Goal: Information Seeking & Learning: Learn about a topic

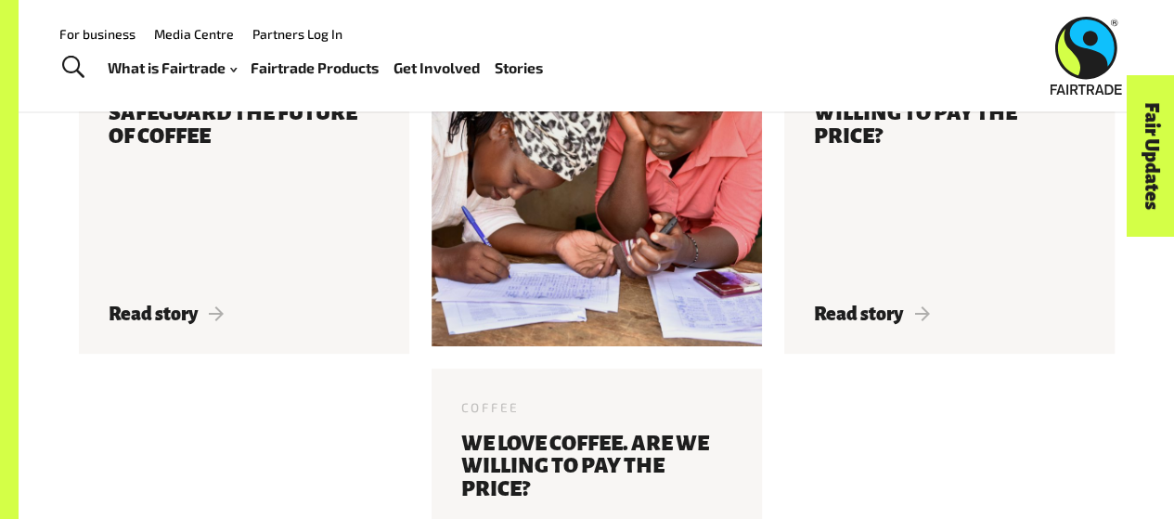
scroll to position [3528, 0]
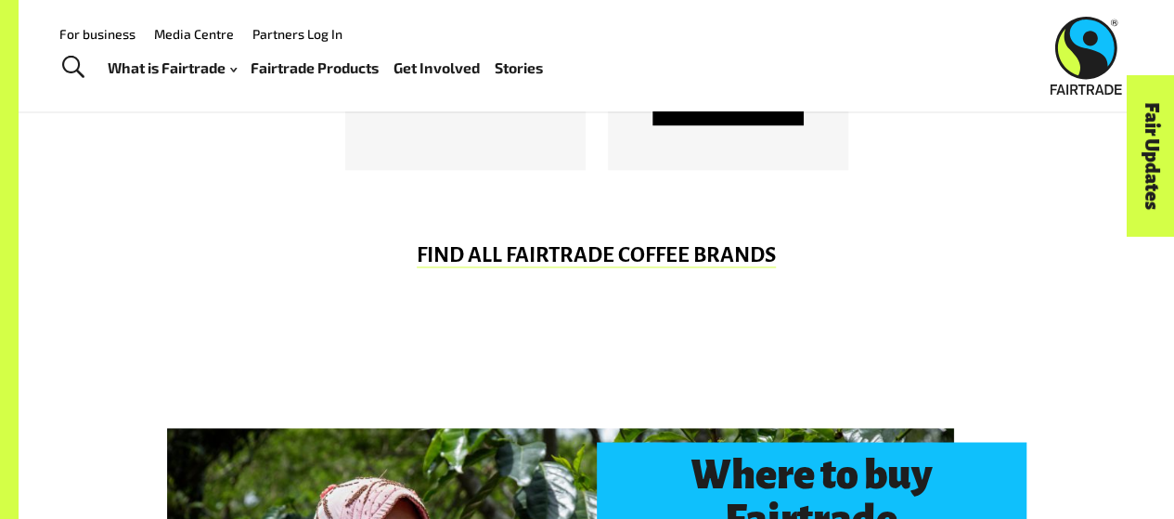
drag, startPoint x: 850, startPoint y: 315, endPoint x: 845, endPoint y: 71, distance: 244.2
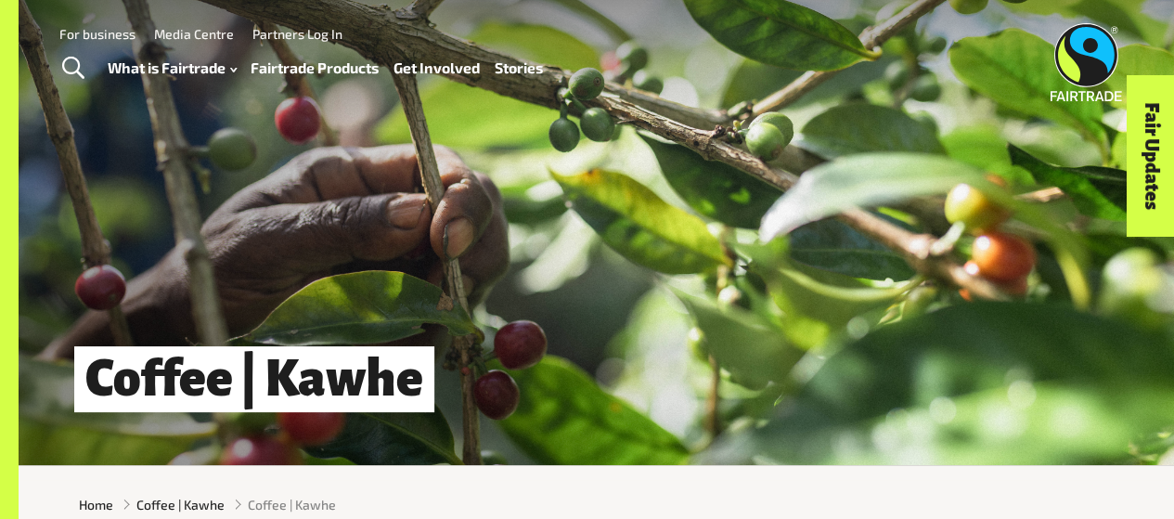
scroll to position [0, 0]
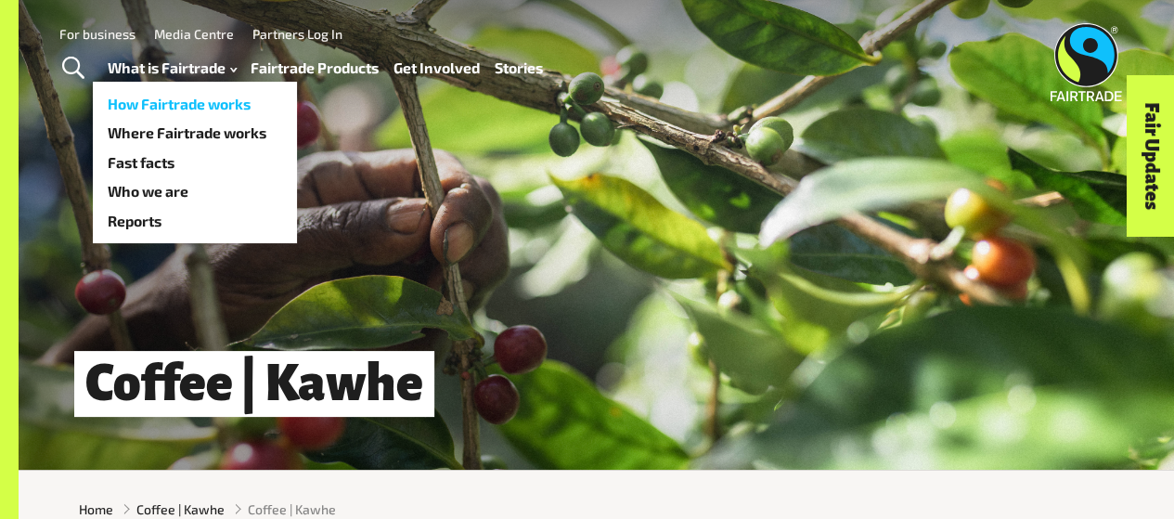
click at [184, 106] on link "How Fairtrade works" at bounding box center [195, 104] width 204 height 30
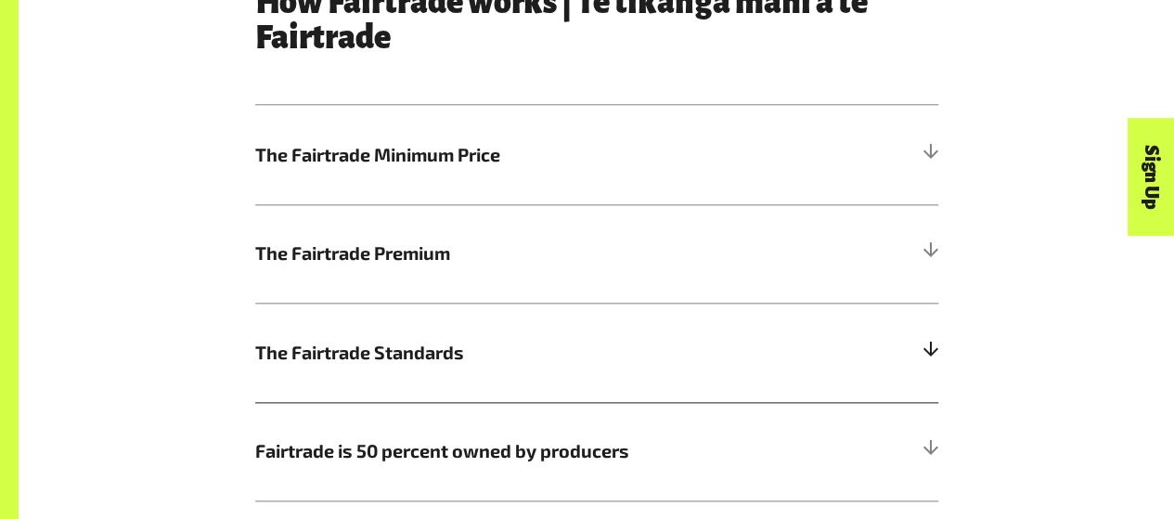
scroll to position [1021, 0]
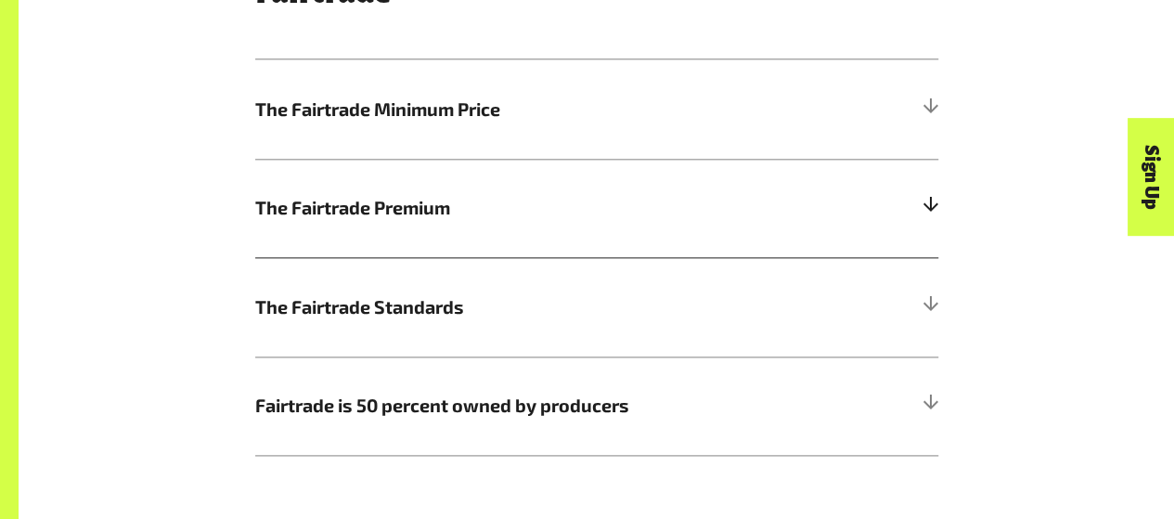
click at [880, 194] on h5 "The Fairtrade Premium" at bounding box center [596, 208] width 683 height 99
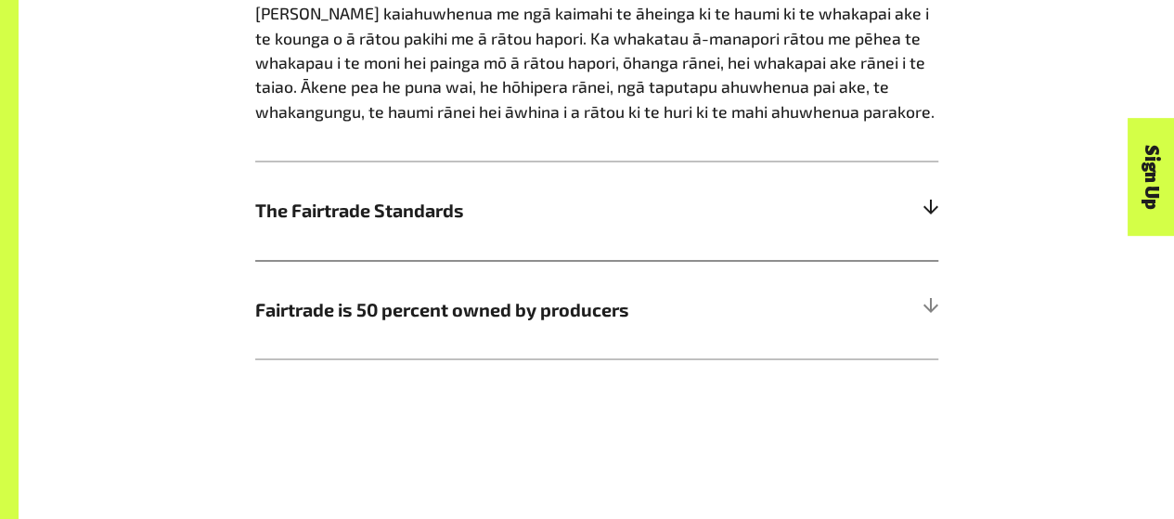
scroll to position [1578, 0]
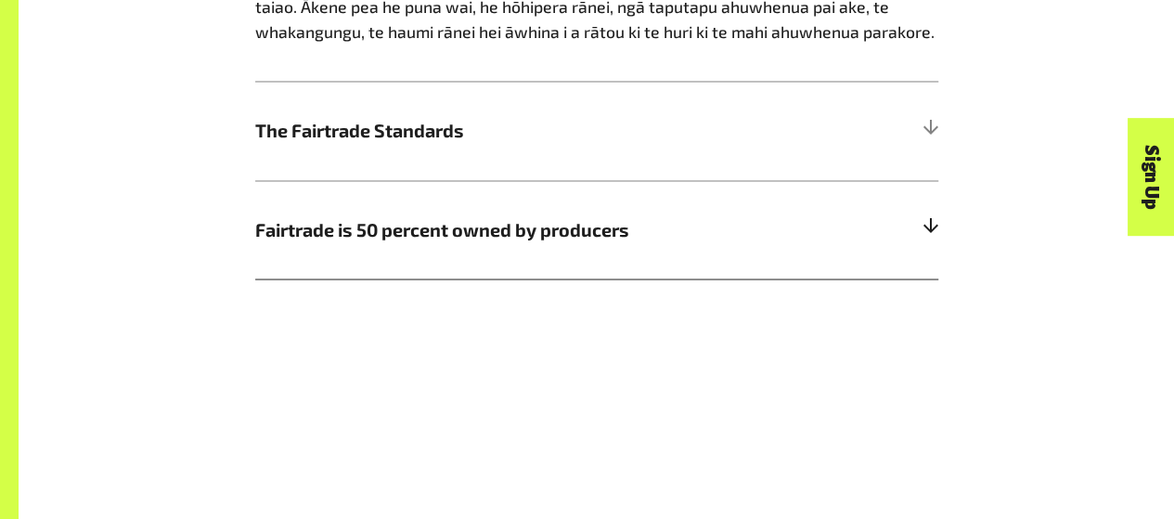
click at [638, 229] on span "Fairtrade is 50 percent owned by producers" at bounding box center [511, 229] width 512 height 28
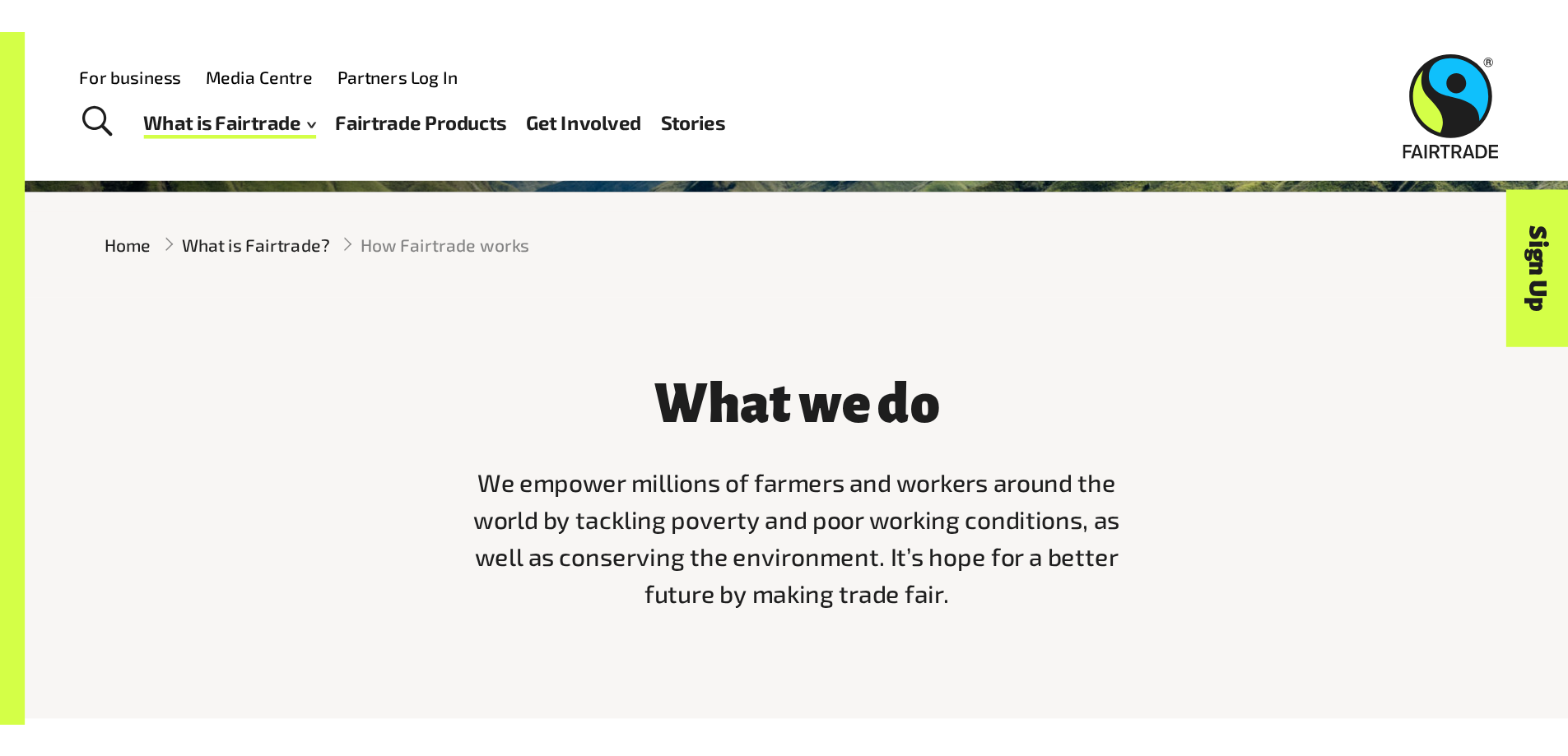
scroll to position [0, 0]
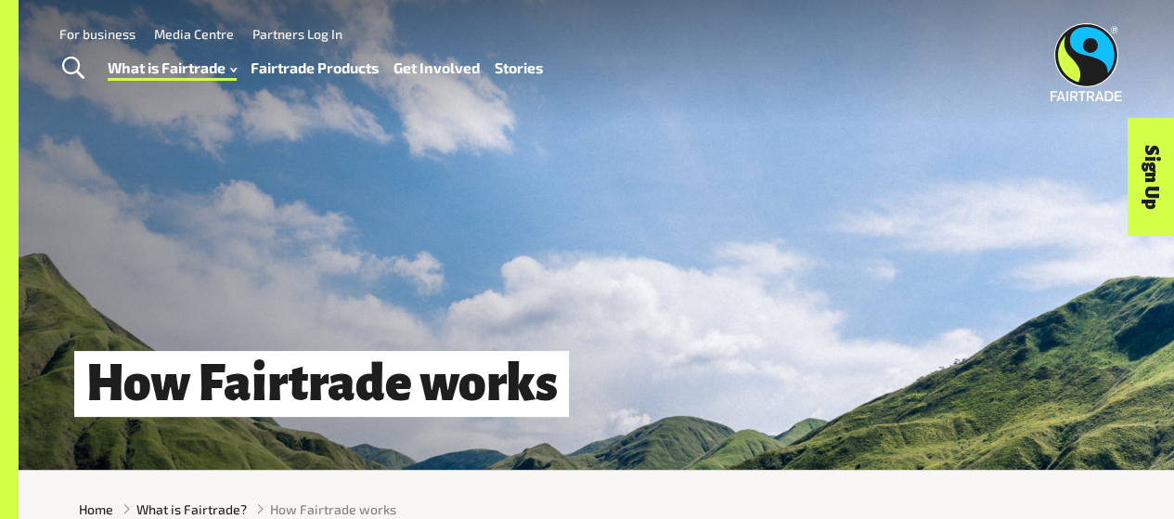
drag, startPoint x: 994, startPoint y: 294, endPoint x: 973, endPoint y: -84, distance: 379.4
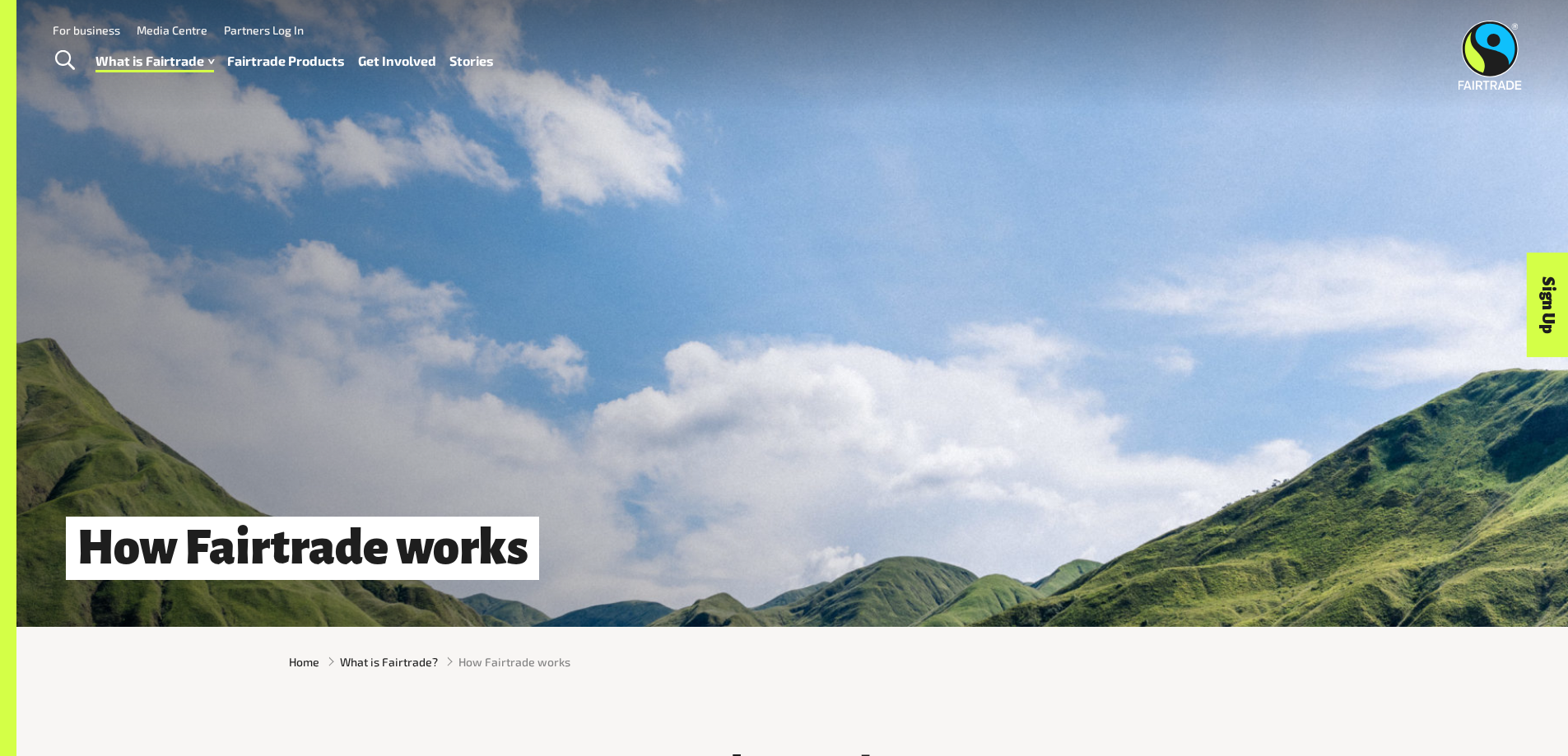
click at [1041, 45] on img at bounding box center [1489, 55] width 63 height 69
